Goal: Transaction & Acquisition: Purchase product/service

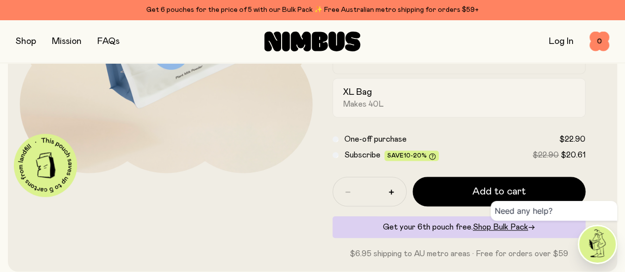
scroll to position [205, 0]
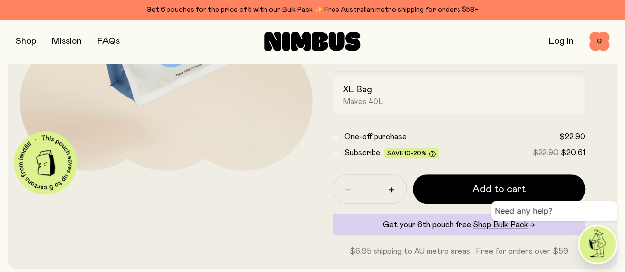
click at [431, 107] on div "XL Bag Makes 40L" at bounding box center [450, 95] width 215 height 23
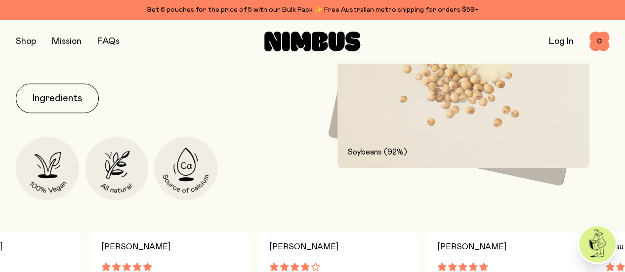
scroll to position [501, 0]
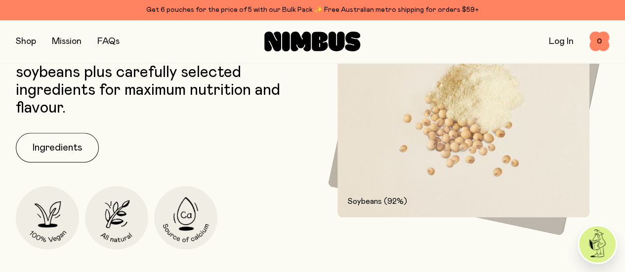
click at [556, 151] on img at bounding box center [463, 122] width 252 height 189
click at [432, 167] on img at bounding box center [463, 122] width 252 height 189
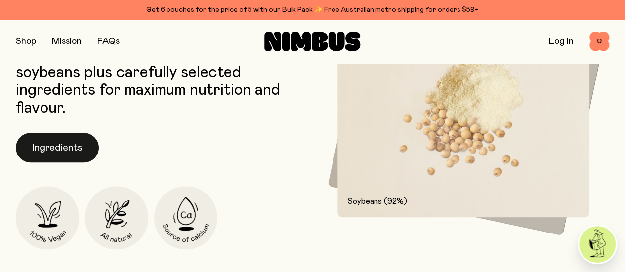
click at [56, 162] on button "Ingredients" at bounding box center [57, 148] width 83 height 30
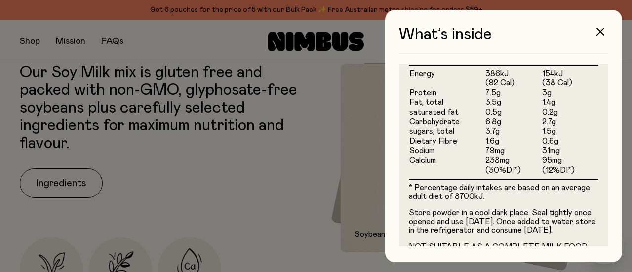
scroll to position [366, 0]
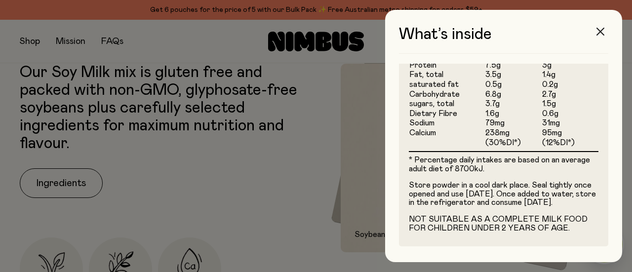
click at [599, 32] on icon "button" at bounding box center [600, 32] width 8 height 8
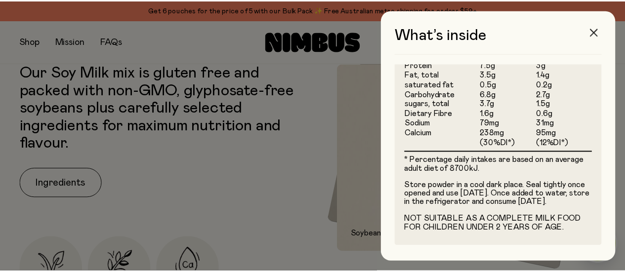
scroll to position [501, 0]
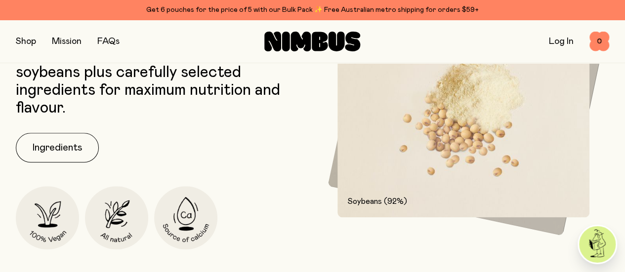
click at [604, 174] on div "Soybeans (92%) [DEMOGRAPHIC_DATA] (92%)" at bounding box center [463, 138] width 292 height 221
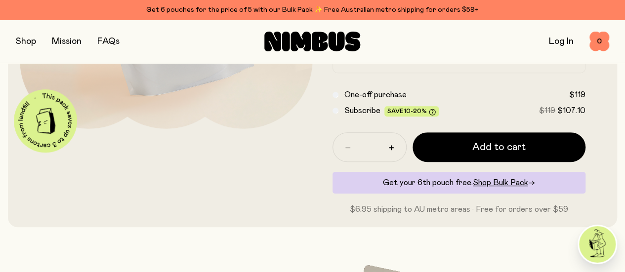
scroll to position [205, 0]
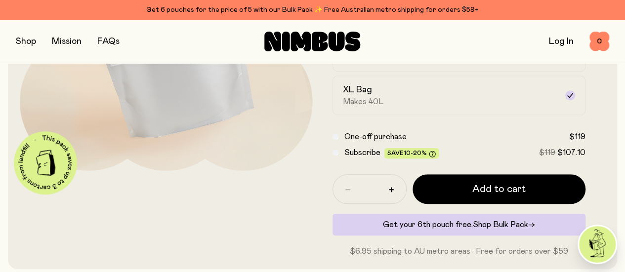
click at [480, 229] on span "Shop Bulk Pack" at bounding box center [499, 225] width 55 height 8
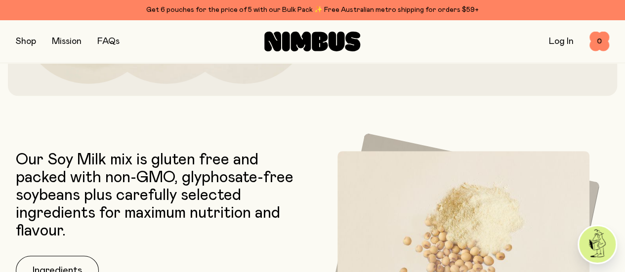
scroll to position [148, 0]
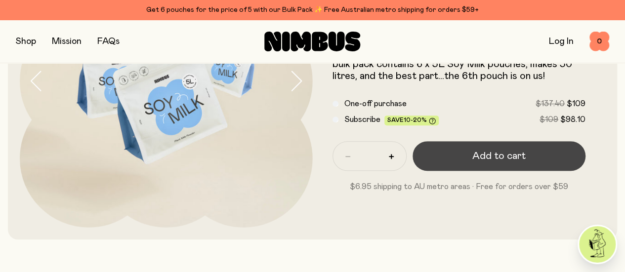
click at [538, 158] on button "Add to cart" at bounding box center [498, 156] width 173 height 30
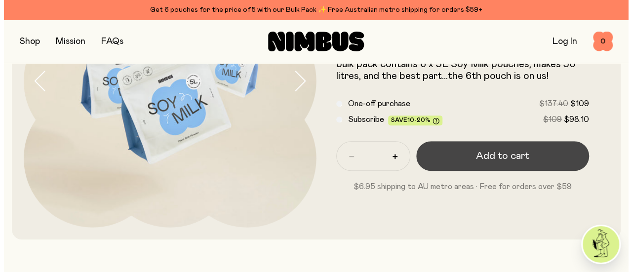
scroll to position [0, 0]
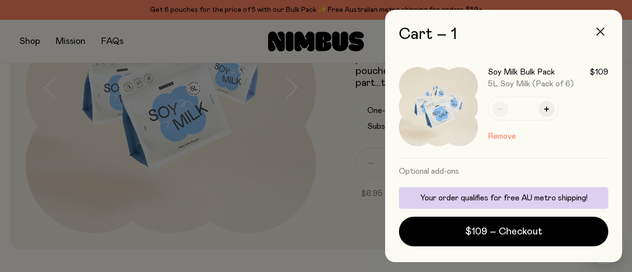
click at [601, 31] on icon "button" at bounding box center [600, 32] width 8 height 8
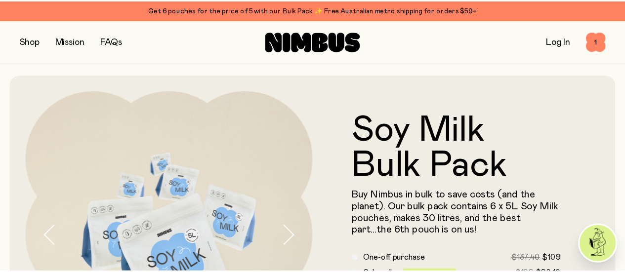
scroll to position [148, 0]
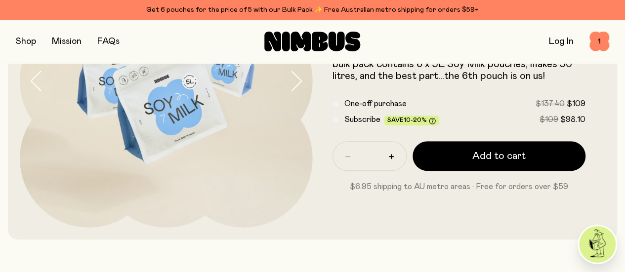
click at [561, 41] on link "Log In" at bounding box center [561, 41] width 25 height 9
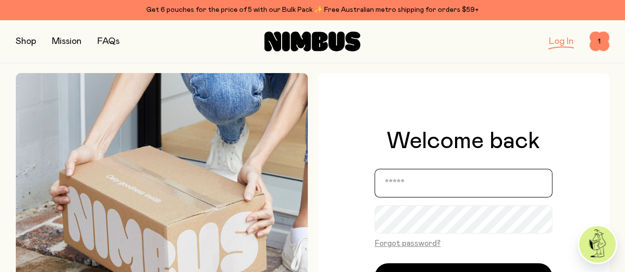
click at [437, 186] on input "email" at bounding box center [463, 183] width 178 height 29
type input "**********"
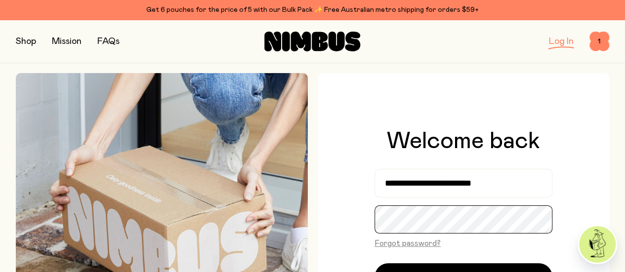
click at [374, 263] on button "Log in" at bounding box center [463, 277] width 178 height 28
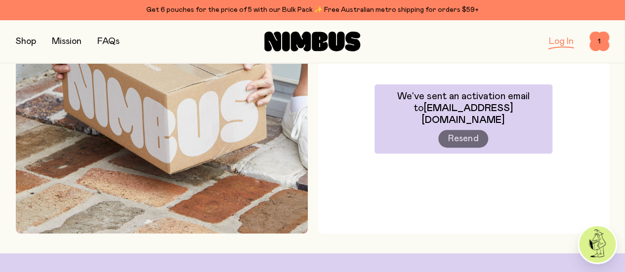
scroll to position [99, 0]
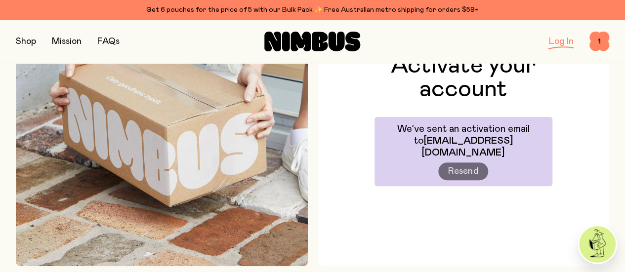
drag, startPoint x: 580, startPoint y: 115, endPoint x: 579, endPoint y: 103, distance: 11.9
click at [580, 114] on div "Activate your account We’ve sent an activation email to [EMAIL_ADDRESS][DOMAIN_…" at bounding box center [463, 120] width 292 height 292
click at [593, 40] on span "1" at bounding box center [599, 42] width 20 height 20
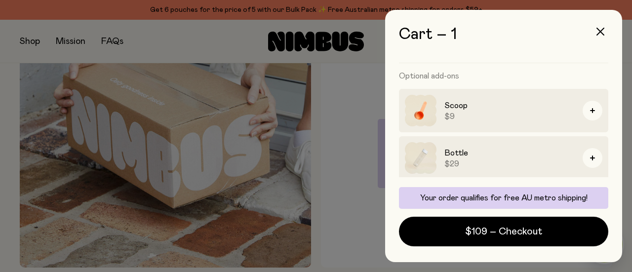
scroll to position [145, 0]
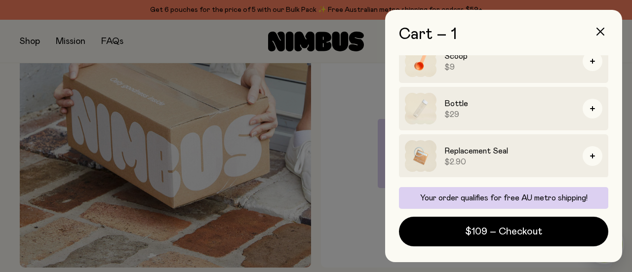
click at [457, 103] on h3 "Bottle" at bounding box center [509, 104] width 130 height 12
click at [421, 111] on img at bounding box center [421, 109] width 32 height 32
click at [600, 30] on icon "button" at bounding box center [600, 32] width 8 height 8
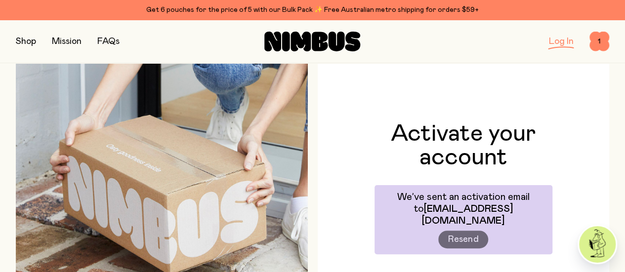
scroll to position [0, 0]
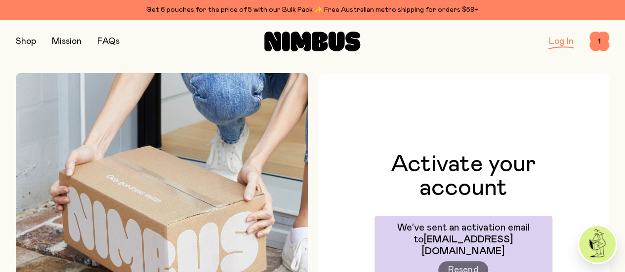
click at [35, 40] on button "button" at bounding box center [26, 42] width 20 height 14
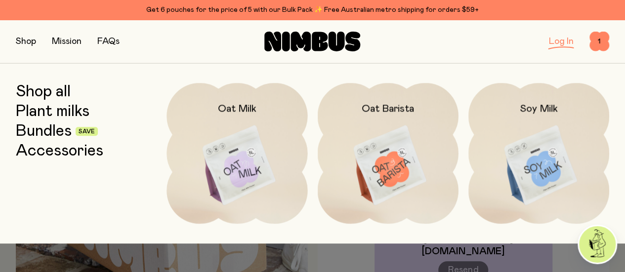
click at [32, 43] on button "button" at bounding box center [26, 42] width 20 height 14
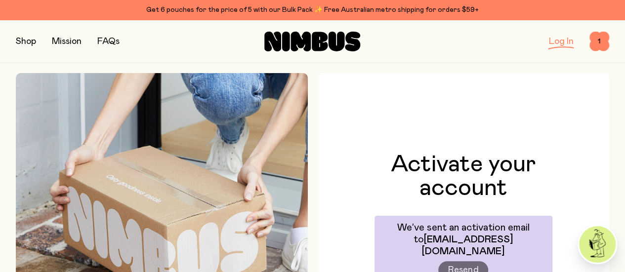
click at [27, 40] on button "button" at bounding box center [26, 42] width 20 height 14
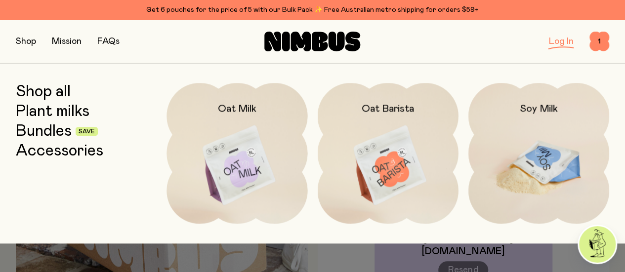
click at [547, 161] on img at bounding box center [538, 165] width 141 height 165
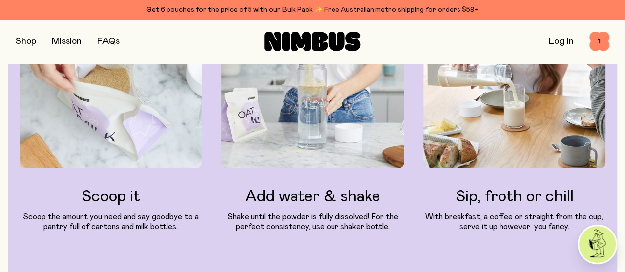
scroll to position [1086, 0]
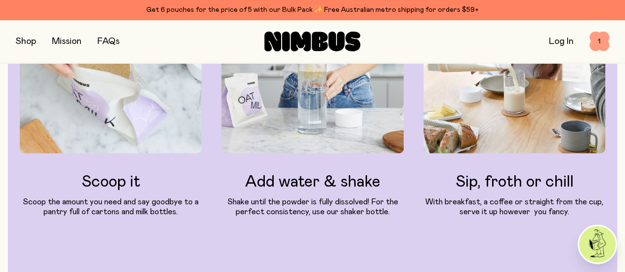
click at [598, 41] on span "1" at bounding box center [599, 42] width 20 height 20
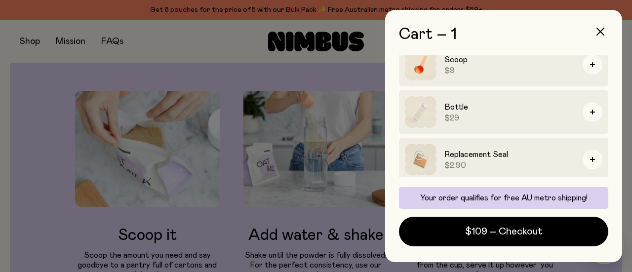
scroll to position [145, 0]
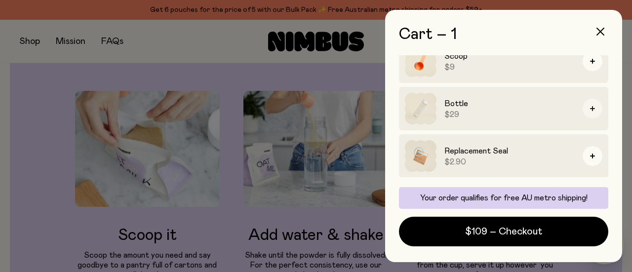
click at [590, 108] on icon "button" at bounding box center [592, 108] width 5 height 5
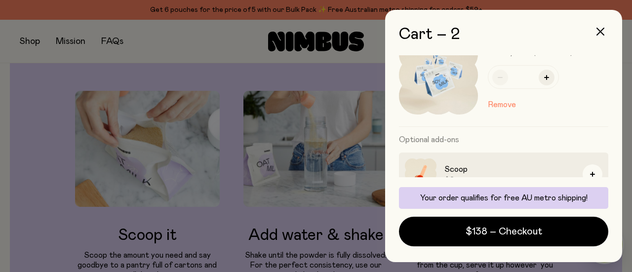
scroll to position [210, 0]
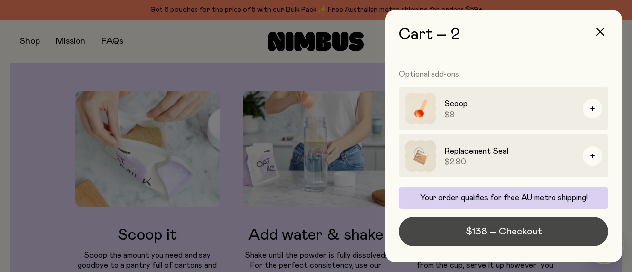
click at [567, 233] on button "$138 – Checkout" at bounding box center [503, 232] width 209 height 30
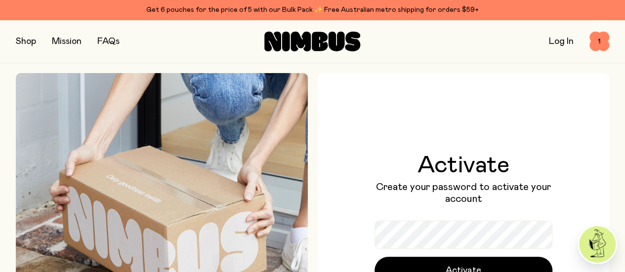
click at [462, 139] on div "Activate Create your password to activate your account Activate" at bounding box center [463, 219] width 292 height 292
click at [461, 154] on h1 "Activate" at bounding box center [463, 166] width 178 height 24
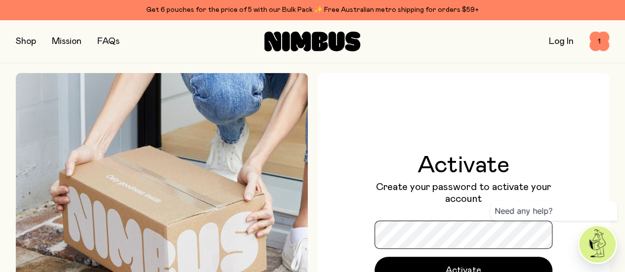
scroll to position [148, 0]
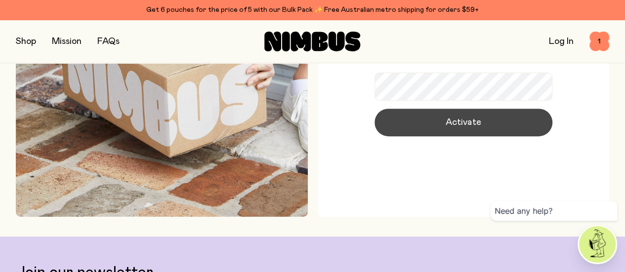
click at [463, 126] on span "Activate" at bounding box center [462, 123] width 35 height 14
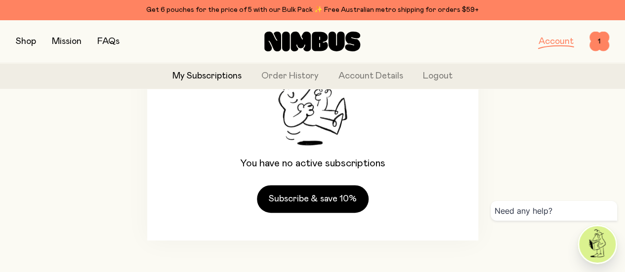
scroll to position [153, 0]
